Goal: Check status

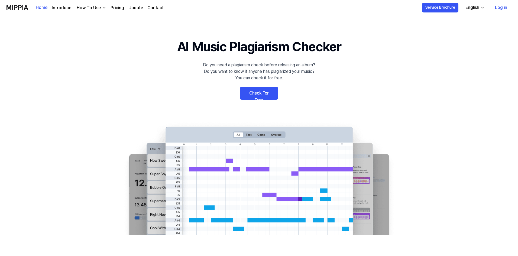
click at [259, 94] on link "Check For Free" at bounding box center [259, 93] width 38 height 13
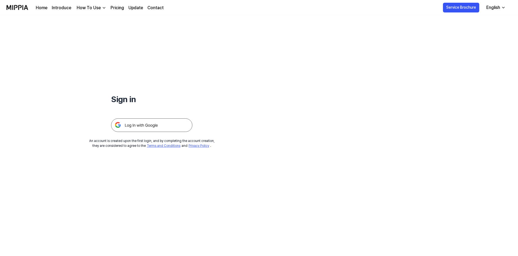
click at [148, 127] on img at bounding box center [151, 125] width 81 height 14
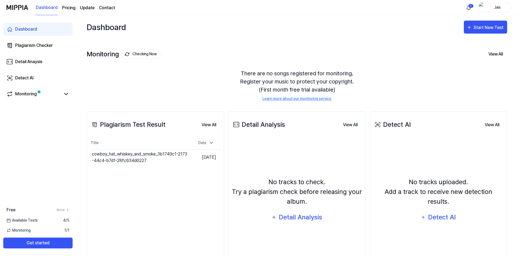
scroll to position [27, 0]
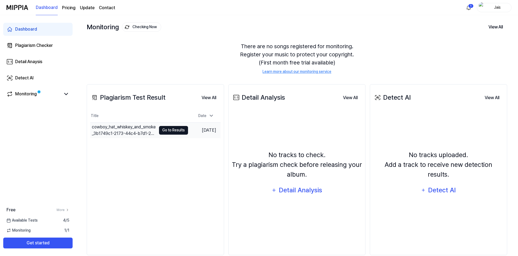
click at [169, 130] on button "Go to Results" at bounding box center [173, 130] width 29 height 9
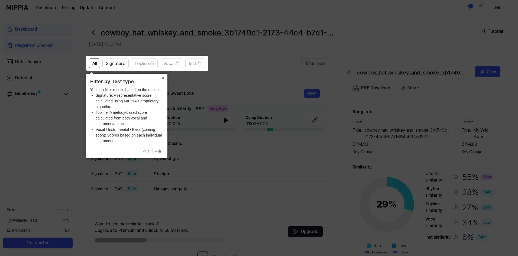
click at [162, 77] on button "×" at bounding box center [163, 78] width 9 height 8
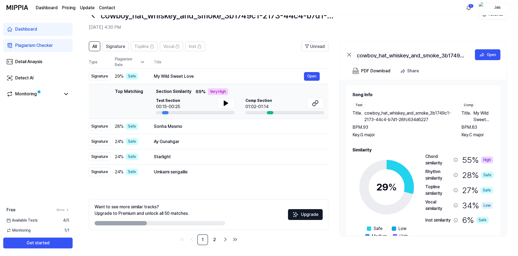
click at [479, 113] on span "My Wild Sweet Love" at bounding box center [483, 116] width 21 height 13
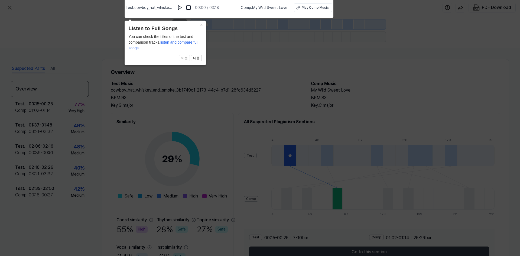
click at [330, 90] on icon at bounding box center [260, 126] width 520 height 259
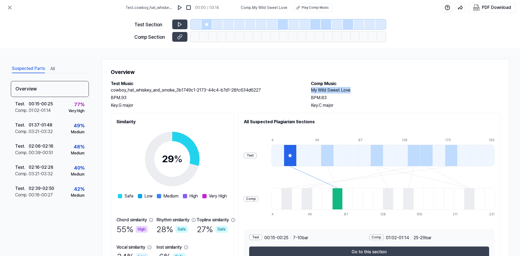
drag, startPoint x: 353, startPoint y: 89, endPoint x: 310, endPoint y: 90, distance: 42.5
click at [311, 90] on h2 "My Wild Sweet Love" at bounding box center [405, 90] width 189 height 7
copy h2 "My Wild Sweet Love"
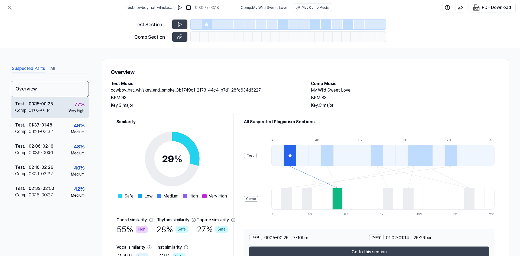
click at [44, 109] on div "01:02 - 01:14" at bounding box center [40, 110] width 22 height 7
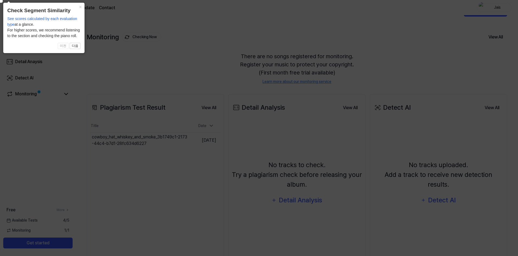
scroll to position [27, 0]
